Goal: Communication & Community: Answer question/provide support

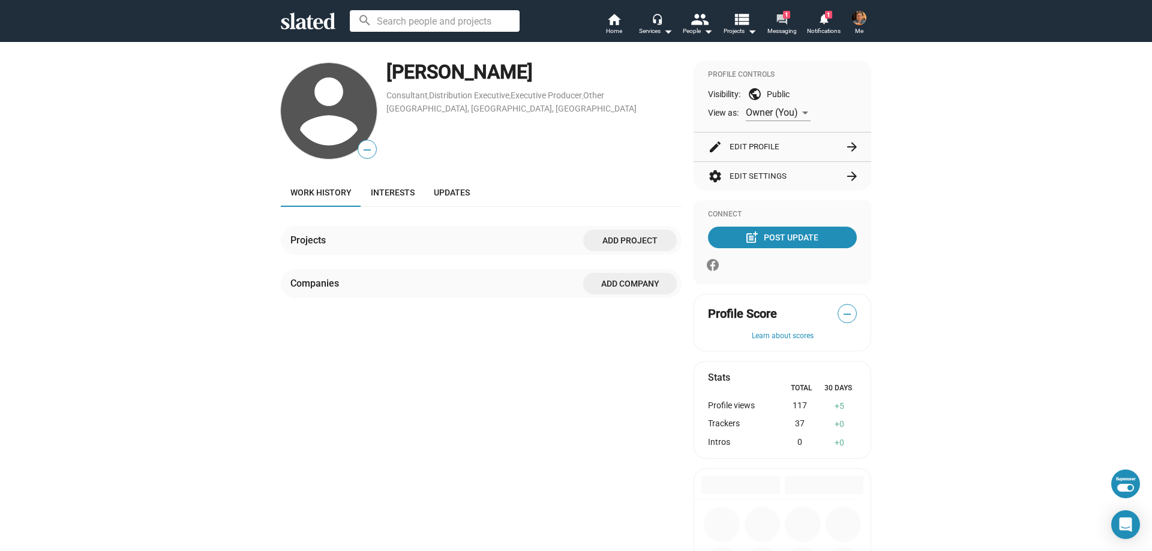
click at [782, 17] on mat-icon "forum" at bounding box center [781, 18] width 11 height 11
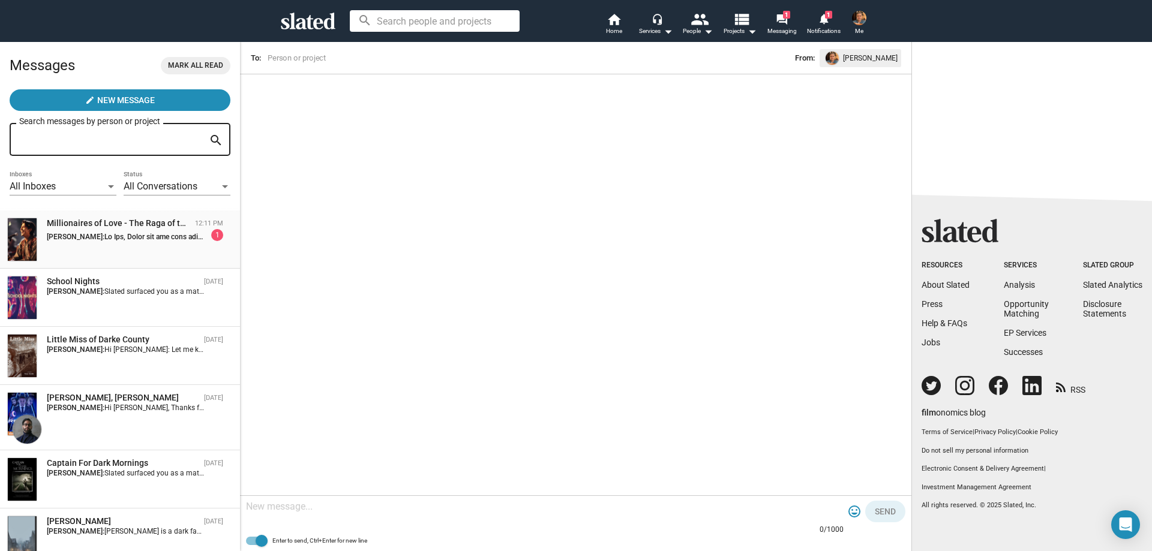
click at [151, 231] on div "[PERSON_NAME]: 1" at bounding box center [135, 235] width 176 height 12
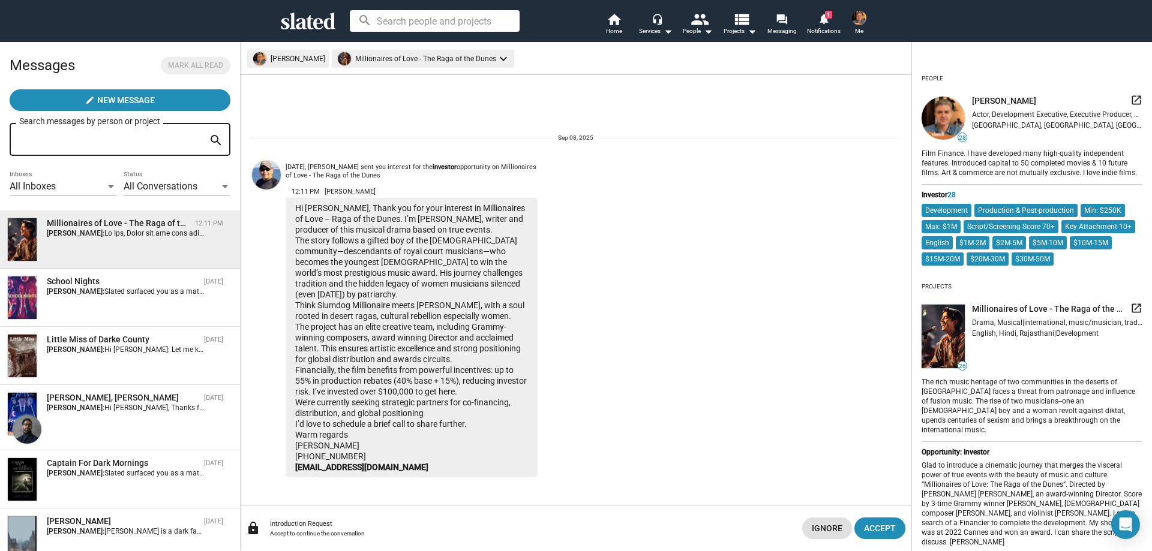
click at [1130, 314] on mat-icon "launch" at bounding box center [1136, 308] width 12 height 12
click at [822, 20] on mat-icon "notifications" at bounding box center [823, 18] width 11 height 11
